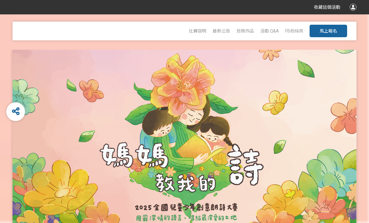
scroll to position [23, 0]
click at [244, 33] on span "投稿作品" at bounding box center [246, 31] width 18 height 5
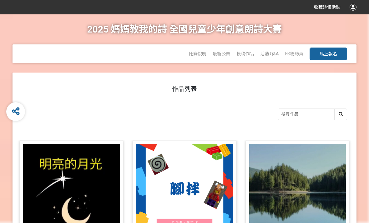
click at [198, 55] on span "比賽說明" at bounding box center [198, 53] width 18 height 5
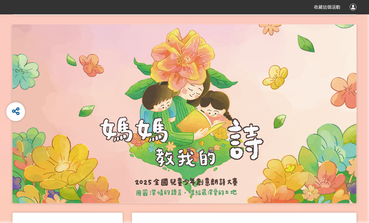
scroll to position [26, 0]
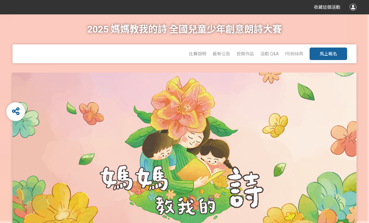
click at [248, 52] on span "投稿作品" at bounding box center [246, 53] width 18 height 5
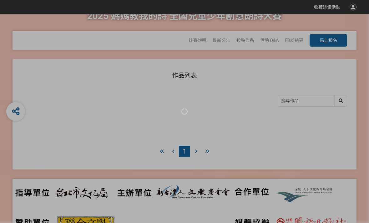
scroll to position [21, 0]
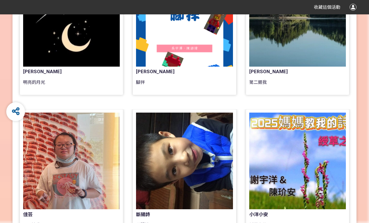
click at [87, 141] on div at bounding box center [71, 161] width 97 height 97
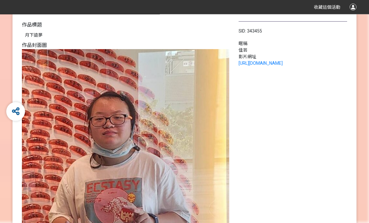
scroll to position [64, 0]
click at [280, 65] on link "[URL][DOMAIN_NAME]" at bounding box center [261, 63] width 44 height 5
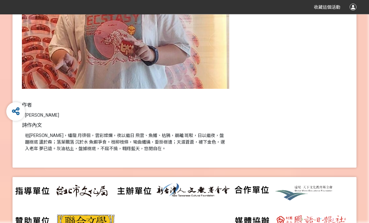
scroll to position [237, 0]
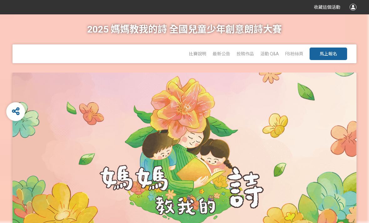
click at [200, 54] on span "比賽說明" at bounding box center [198, 53] width 18 height 5
click at [266, 60] on div "活動 Q&A" at bounding box center [269, 53] width 19 height 19
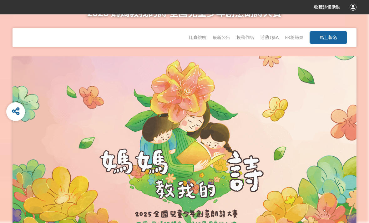
scroll to position [18, 0]
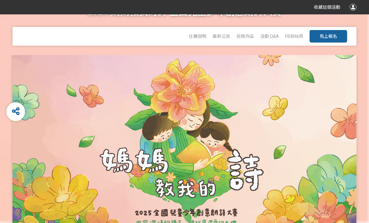
click at [275, 30] on div "活動 Q&A" at bounding box center [269, 36] width 19 height 19
click at [272, 38] on span "活動 Q&A" at bounding box center [269, 36] width 19 height 5
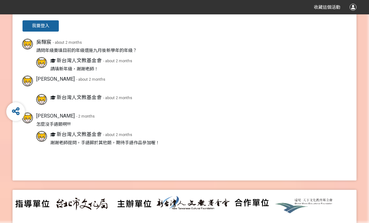
scroll to position [322, 0]
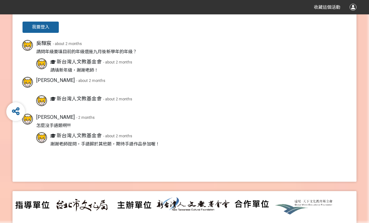
click at [126, 64] on span "- about 2 months" at bounding box center [117, 62] width 29 height 4
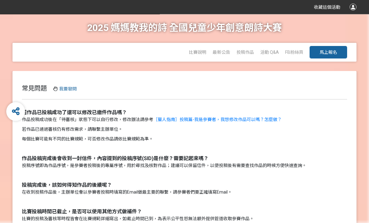
scroll to position [2, 0]
click at [251, 53] on span "投稿作品" at bounding box center [246, 52] width 18 height 5
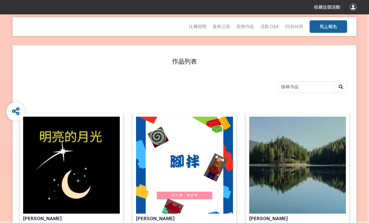
scroll to position [28, 0]
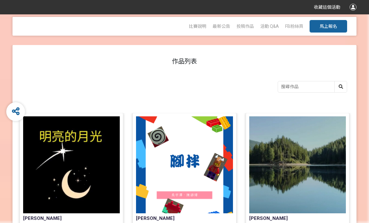
click at [269, 25] on span "活動 Q&A" at bounding box center [269, 26] width 19 height 5
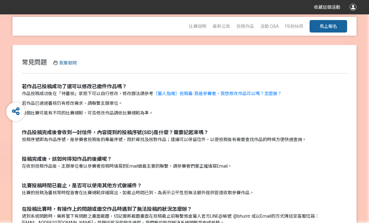
click at [298, 27] on span "FB粉絲頁" at bounding box center [294, 26] width 18 height 5
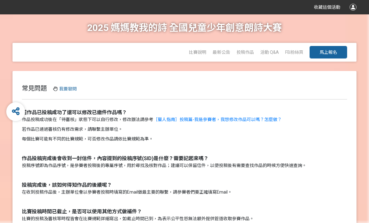
scroll to position [2, 0]
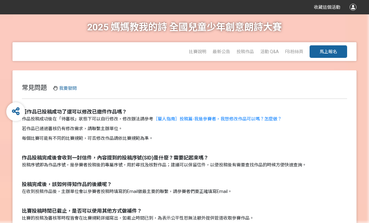
click at [253, 50] on span "投稿作品" at bounding box center [246, 51] width 18 height 5
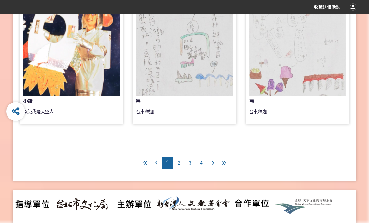
scroll to position [593, 0]
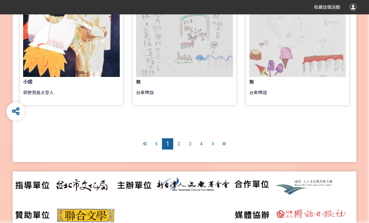
click at [199, 144] on div "4" at bounding box center [201, 143] width 11 height 11
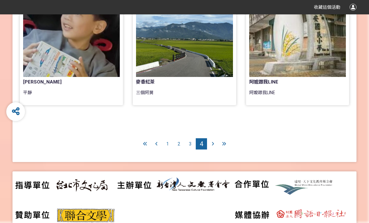
scroll to position [592, 0]
click at [220, 144] on div at bounding box center [223, 144] width 11 height 11
click at [221, 147] on div at bounding box center [223, 144] width 11 height 11
click at [213, 144] on icon at bounding box center [213, 144] width 2 height 4
click at [214, 146] on div at bounding box center [212, 144] width 11 height 11
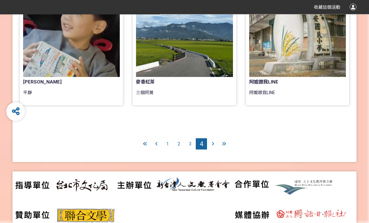
click at [216, 146] on div at bounding box center [212, 144] width 11 height 11
click at [222, 146] on div at bounding box center [223, 144] width 11 height 11
click at [222, 145] on icon at bounding box center [224, 144] width 4 height 4
click at [192, 142] on div "3" at bounding box center [190, 144] width 11 height 11
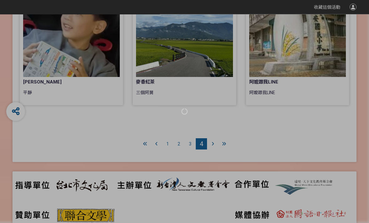
scroll to position [329, 0]
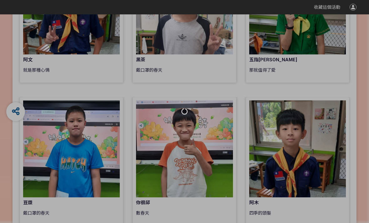
click at [190, 143] on div at bounding box center [184, 111] width 369 height 223
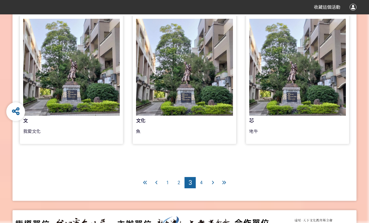
click at [178, 182] on span "2" at bounding box center [179, 182] width 3 height 5
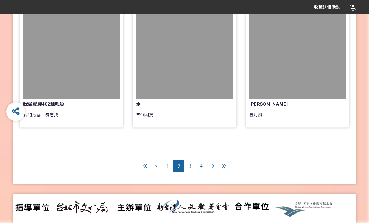
scroll to position [568, 0]
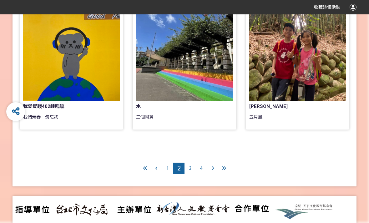
click at [166, 169] on div "1" at bounding box center [167, 168] width 11 height 11
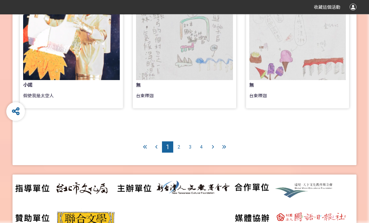
scroll to position [593, 0]
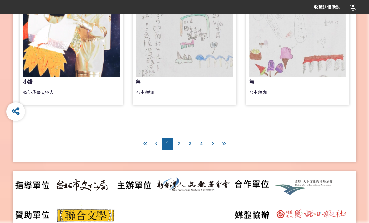
click at [200, 147] on div "4" at bounding box center [201, 143] width 11 height 11
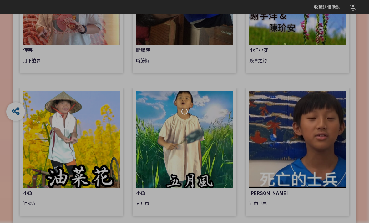
scroll to position [3, 0]
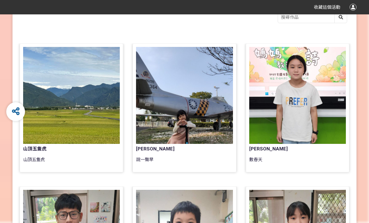
click at [287, 111] on div at bounding box center [297, 95] width 97 height 97
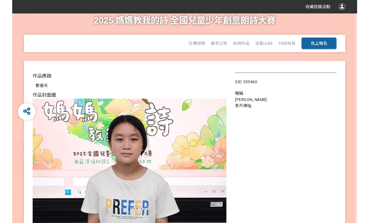
scroll to position [48, 0]
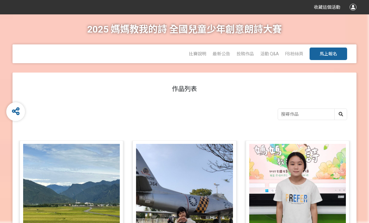
click at [250, 60] on div "投稿作品" at bounding box center [246, 53] width 18 height 19
click at [246, 53] on span "投稿作品" at bounding box center [246, 53] width 18 height 5
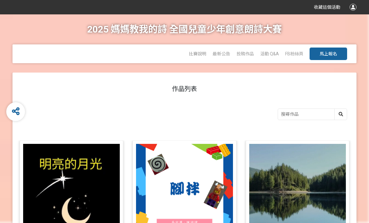
click at [334, 56] on span "馬上報名" at bounding box center [329, 53] width 18 height 5
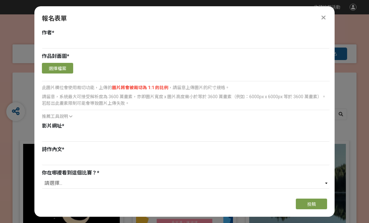
scroll to position [418, 0]
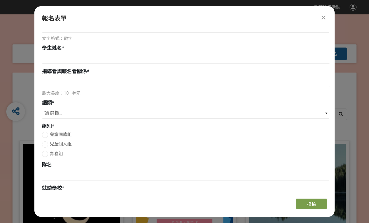
click at [327, 6] on div "報名表單 若您擁有獎金獵人帳號，且前有填寫過相關資料，系統將自動帶入。 建議您登入/註冊獎金獵人帳號來完成投稿， 按此登入 。 指導者姓名 * Email *…" at bounding box center [184, 111] width 300 height 211
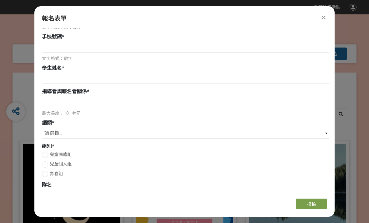
click at [324, 14] on icon at bounding box center [324, 17] width 4 height 6
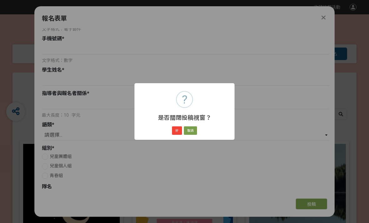
click at [178, 133] on button "好" at bounding box center [177, 130] width 10 height 9
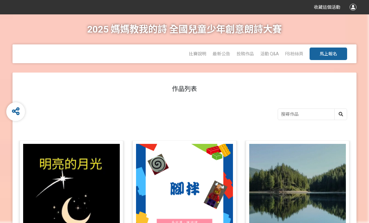
click at [206, 55] on span "比賽說明" at bounding box center [198, 53] width 18 height 5
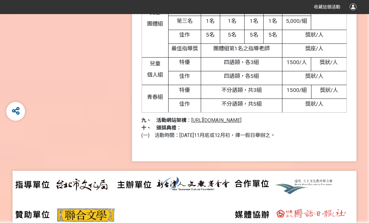
scroll to position [850, 0]
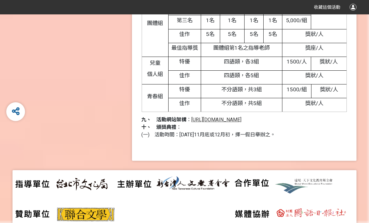
click at [225, 117] on span "[URL][DOMAIN_NAME]" at bounding box center [216, 120] width 50 height 6
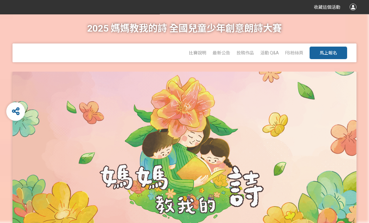
scroll to position [0, 0]
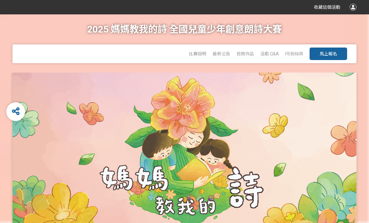
click at [276, 55] on span "活動 Q&A" at bounding box center [269, 53] width 19 height 5
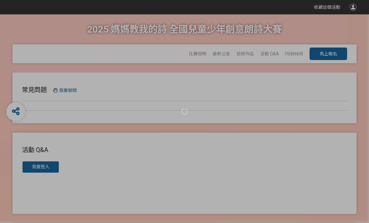
click at [243, 54] on div at bounding box center [184, 111] width 369 height 223
click at [246, 53] on div at bounding box center [184, 111] width 369 height 223
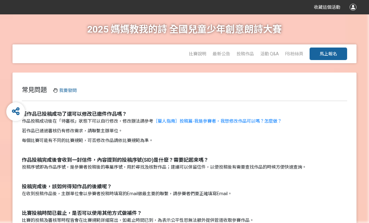
click at [250, 56] on link "投稿作品" at bounding box center [246, 53] width 18 height 5
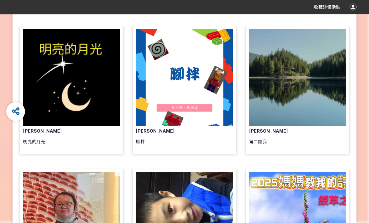
scroll to position [100, 0]
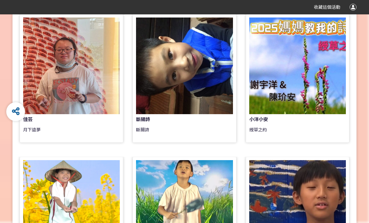
click at [110, 110] on div at bounding box center [71, 66] width 97 height 97
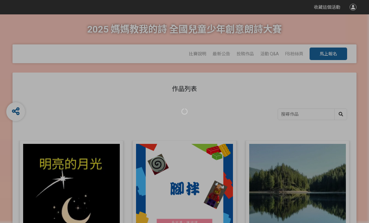
scroll to position [269, 0]
